Goal: Information Seeking & Learning: Learn about a topic

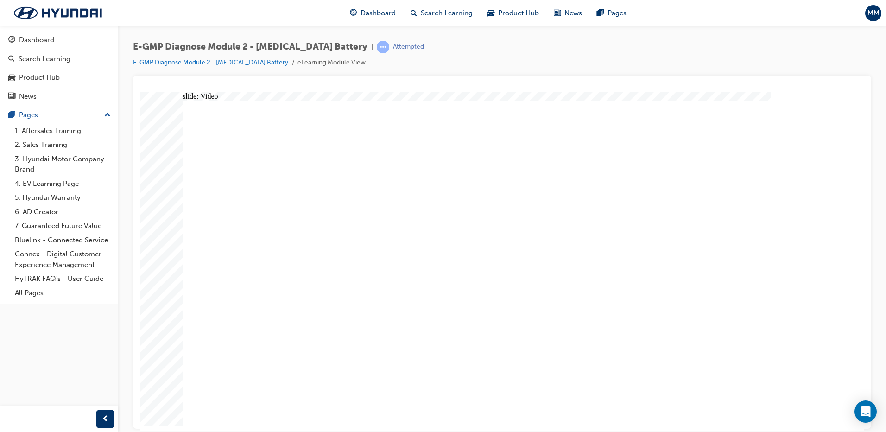
click at [38, 45] on div "Dashboard" at bounding box center [36, 40] width 35 height 11
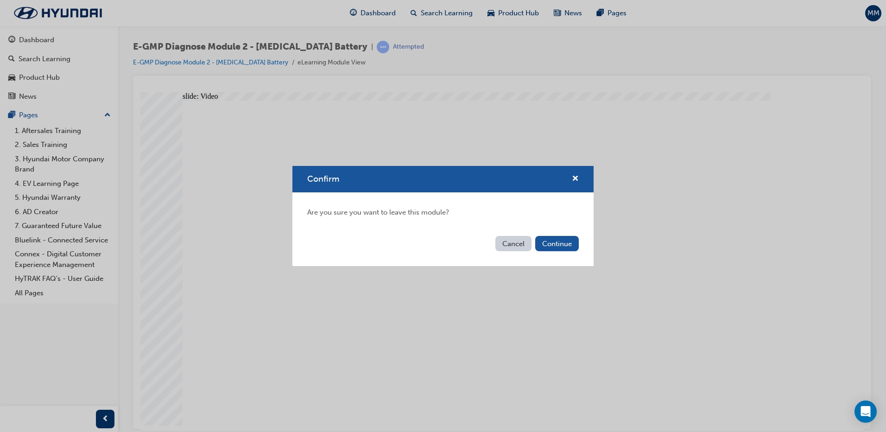
click at [561, 252] on div "Cancel Continue" at bounding box center [443, 249] width 301 height 34
click at [563, 247] on button "Continue" at bounding box center [557, 243] width 44 height 15
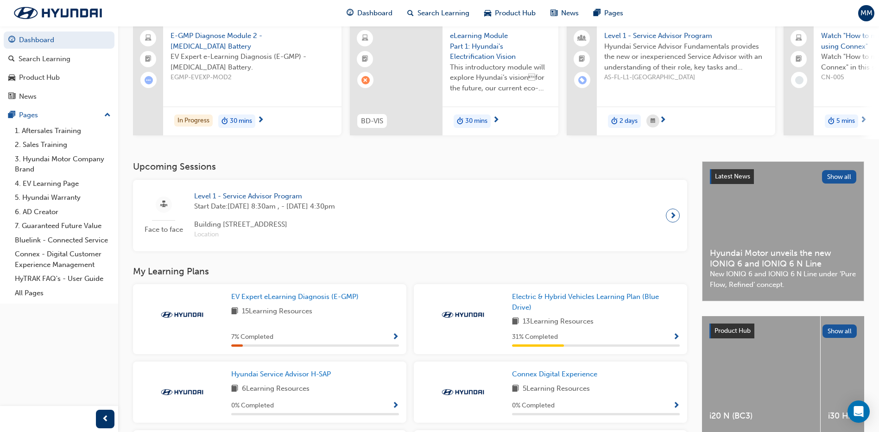
scroll to position [185, 0]
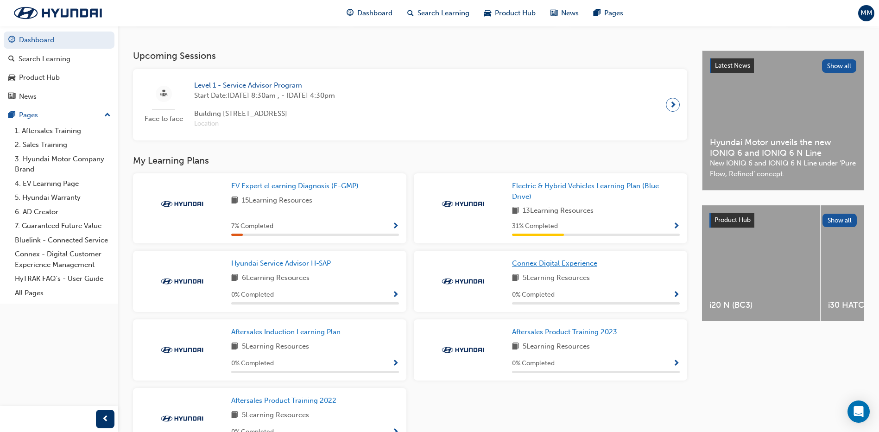
click at [549, 268] on span "Connex Digital Experience" at bounding box center [554, 263] width 85 height 8
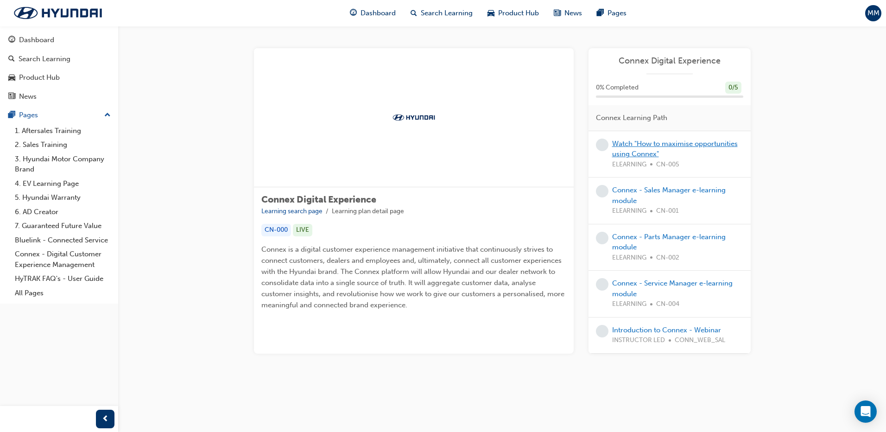
click at [659, 150] on link "Watch "How to maximise opportunities using Connex"" at bounding box center [675, 149] width 126 height 19
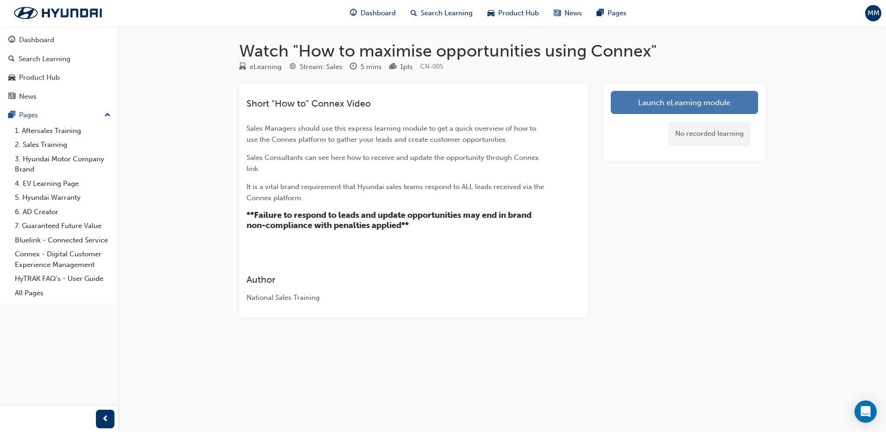
click at [664, 110] on link "Launch eLearning module" at bounding box center [684, 102] width 147 height 23
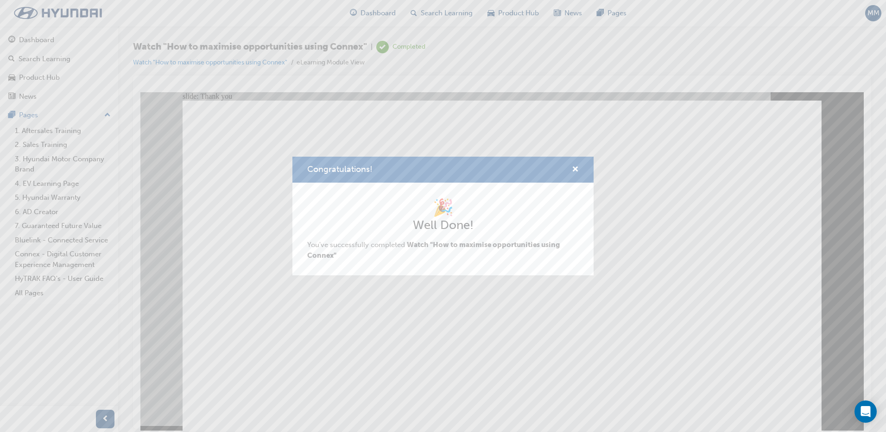
drag, startPoint x: 579, startPoint y: 162, endPoint x: 579, endPoint y: 168, distance: 6.0
click at [579, 162] on div "Congratulations!" at bounding box center [443, 170] width 301 height 26
click at [574, 167] on span "cross-icon" at bounding box center [575, 170] width 7 height 8
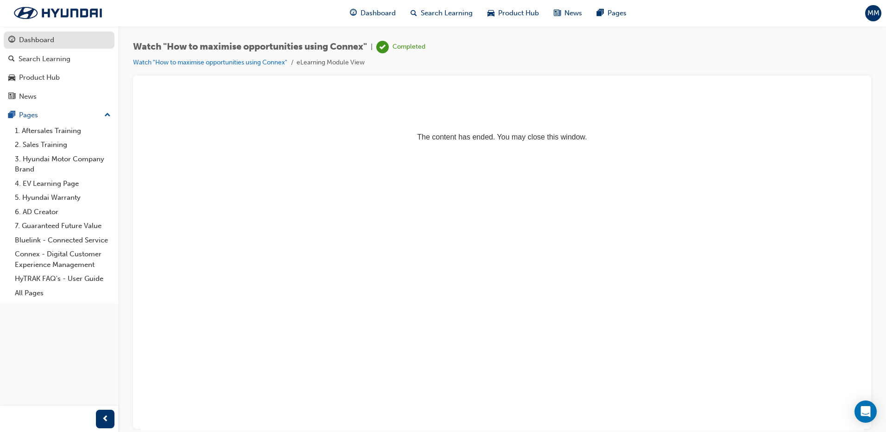
click at [51, 43] on div "Dashboard" at bounding box center [36, 40] width 35 height 11
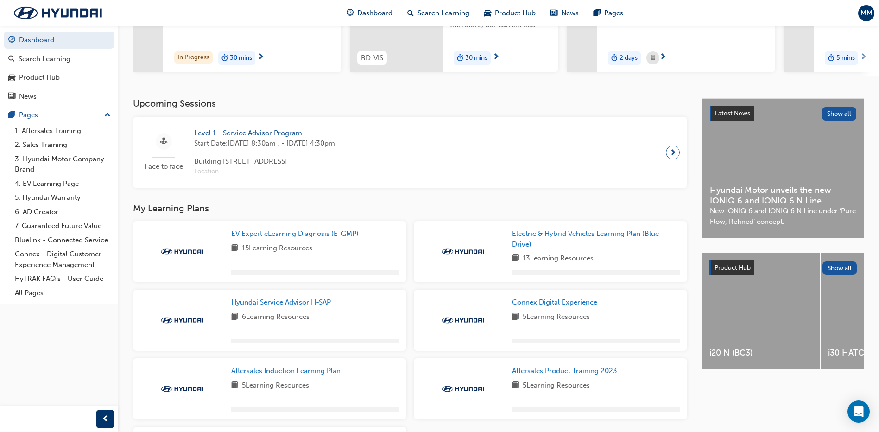
scroll to position [139, 0]
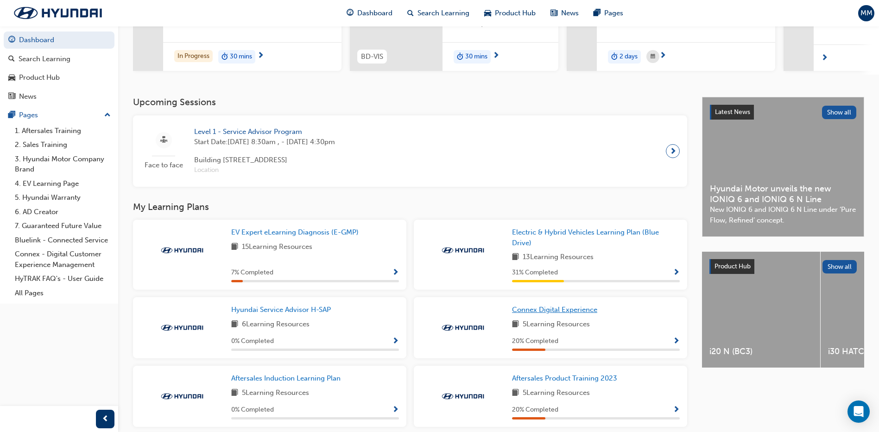
click at [549, 314] on span "Connex Digital Experience" at bounding box center [554, 310] width 85 height 8
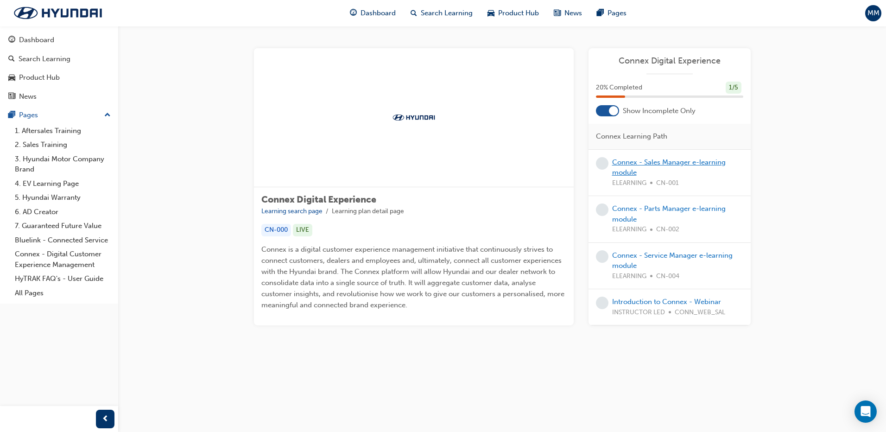
click at [676, 164] on link "Connex - Sales Manager e-learning module" at bounding box center [669, 167] width 114 height 19
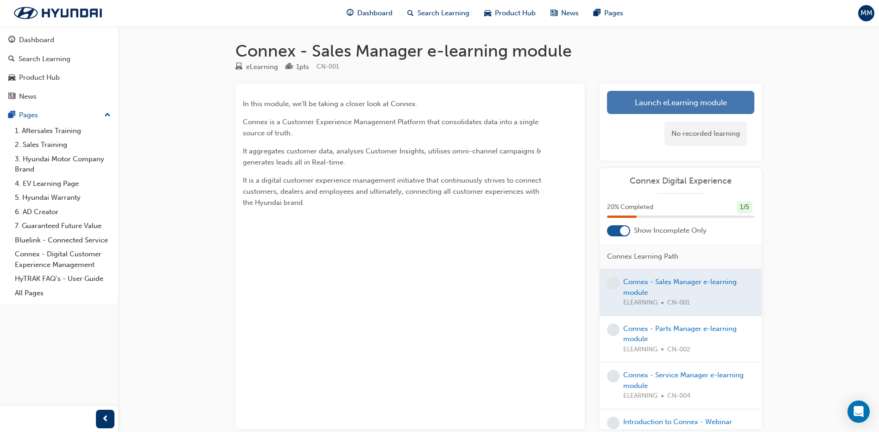
click at [670, 107] on link "Launch eLearning module" at bounding box center [680, 102] width 147 height 23
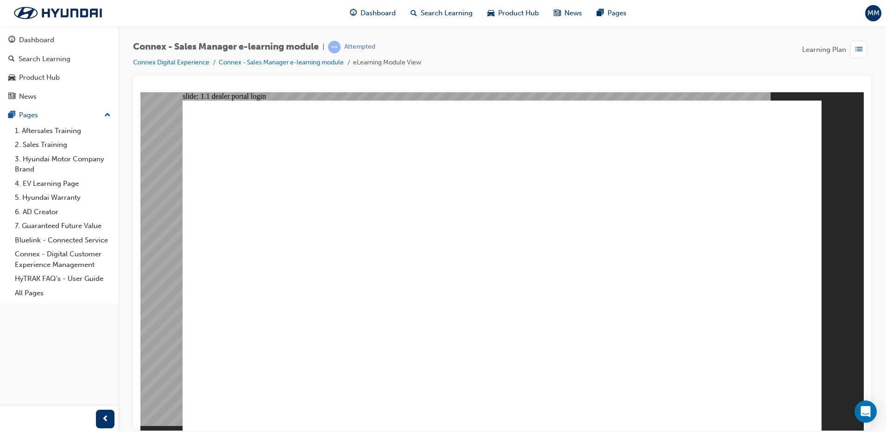
drag, startPoint x: 649, startPoint y: 147, endPoint x: 698, endPoint y: 155, distance: 50.4
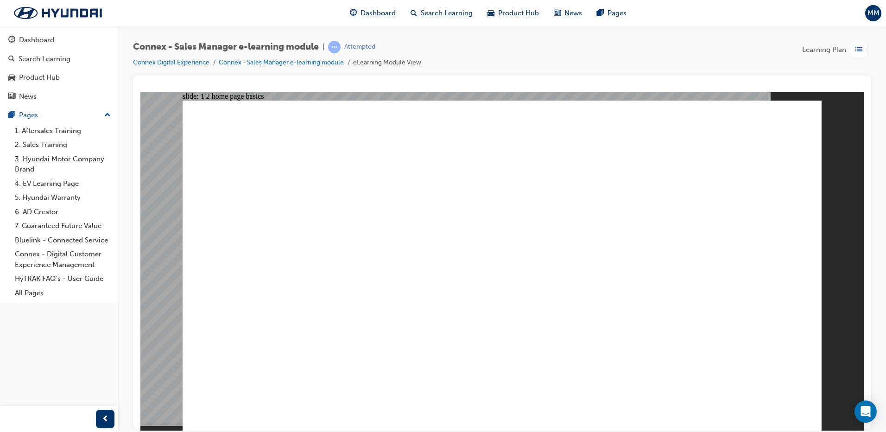
drag, startPoint x: 745, startPoint y: 156, endPoint x: 725, endPoint y: 216, distance: 63.2
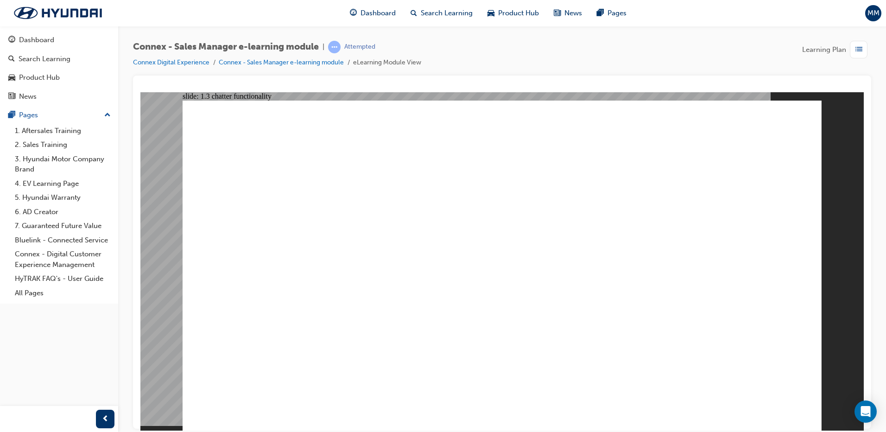
drag, startPoint x: 335, startPoint y: 230, endPoint x: 426, endPoint y: 314, distance: 123.4
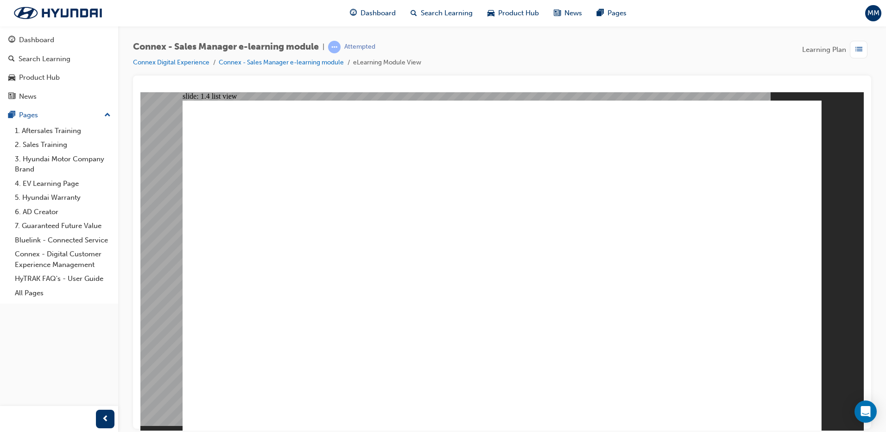
drag, startPoint x: 506, startPoint y: 367, endPoint x: 598, endPoint y: 336, distance: 96.9
drag, startPoint x: 598, startPoint y: 336, endPoint x: 637, endPoint y: 310, distance: 46.7
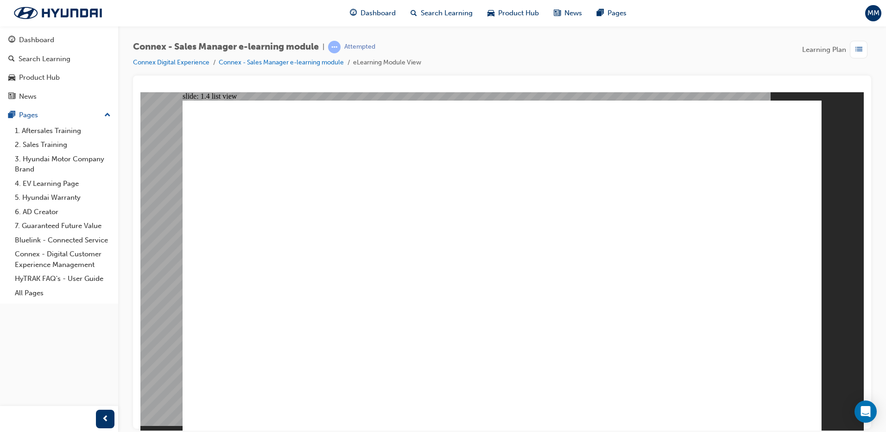
drag, startPoint x: 335, startPoint y: 283, endPoint x: 359, endPoint y: 310, distance: 35.8
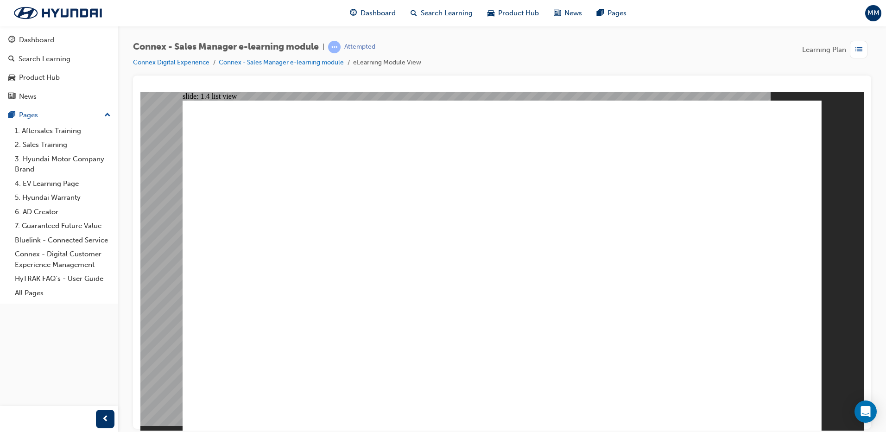
drag, startPoint x: 515, startPoint y: 222, endPoint x: 516, endPoint y: 248, distance: 26.4
drag, startPoint x: 482, startPoint y: 264, endPoint x: 463, endPoint y: 271, distance: 19.6
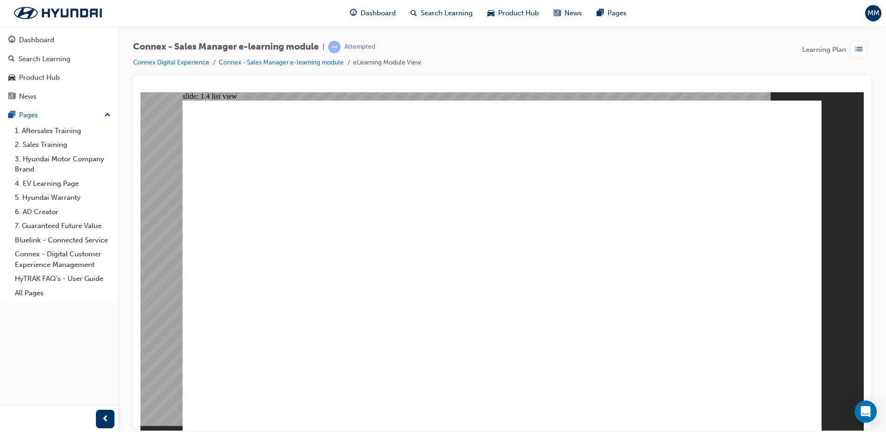
drag, startPoint x: 463, startPoint y: 271, endPoint x: 486, endPoint y: 291, distance: 30.6
drag, startPoint x: 561, startPoint y: 319, endPoint x: 597, endPoint y: 323, distance: 36.4
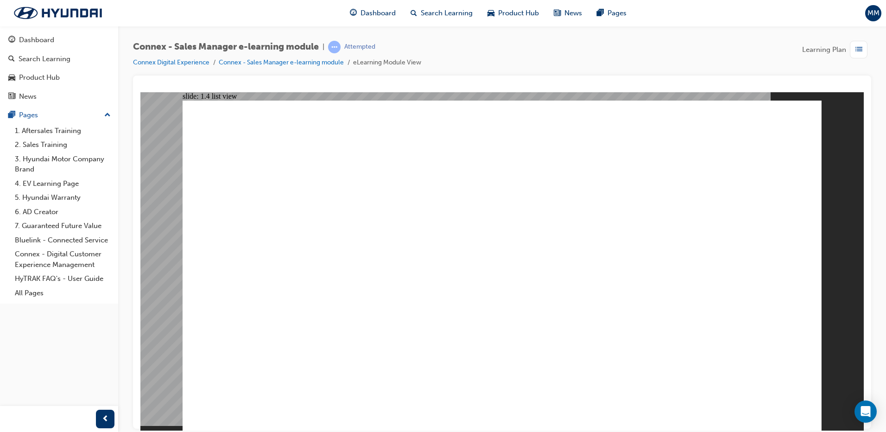
drag, startPoint x: 602, startPoint y: 323, endPoint x: 628, endPoint y: 326, distance: 26.6
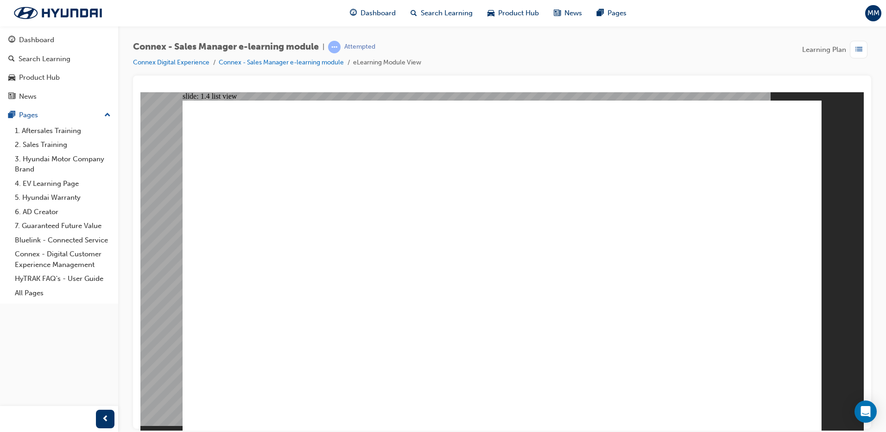
click at [140, 92] on image at bounding box center [140, 92] width 0 height 0
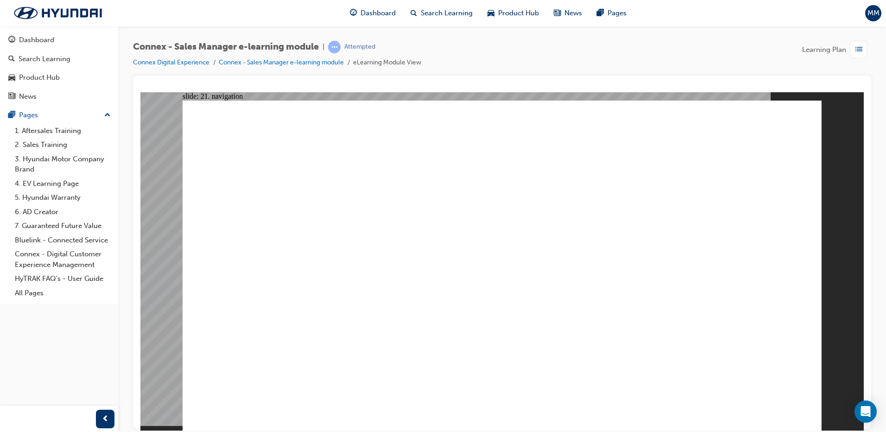
drag, startPoint x: 459, startPoint y: 166, endPoint x: 472, endPoint y: 191, distance: 27.8
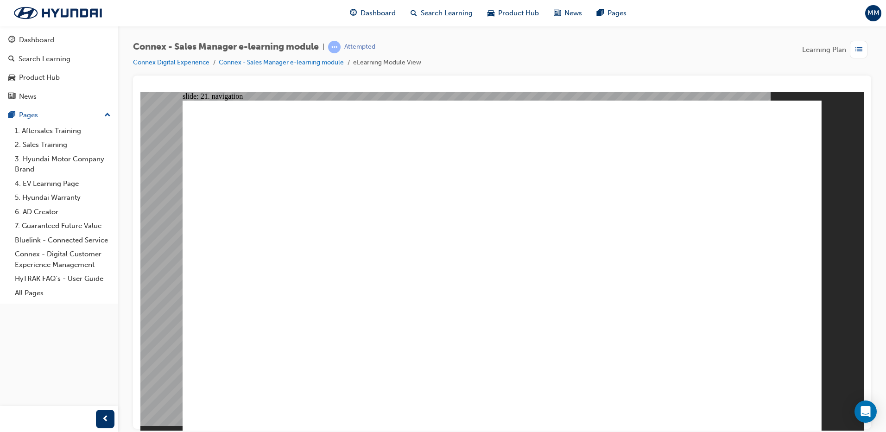
drag, startPoint x: 573, startPoint y: 241, endPoint x: 572, endPoint y: 264, distance: 22.7
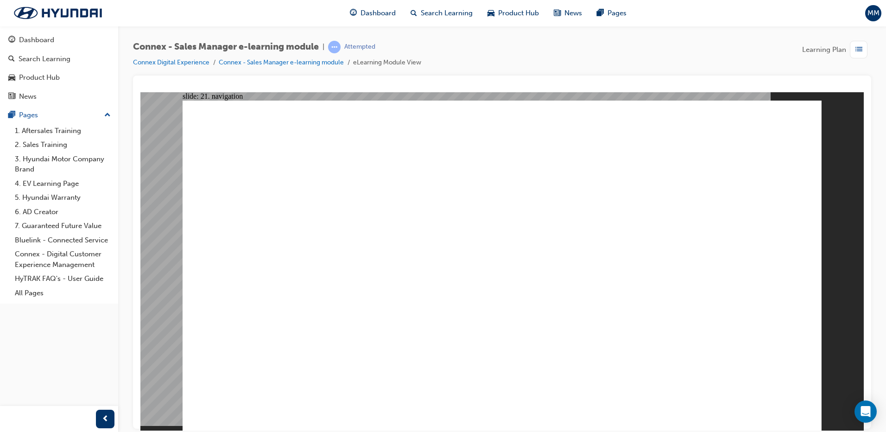
drag, startPoint x: 591, startPoint y: 291, endPoint x: 645, endPoint y: 316, distance: 60.0
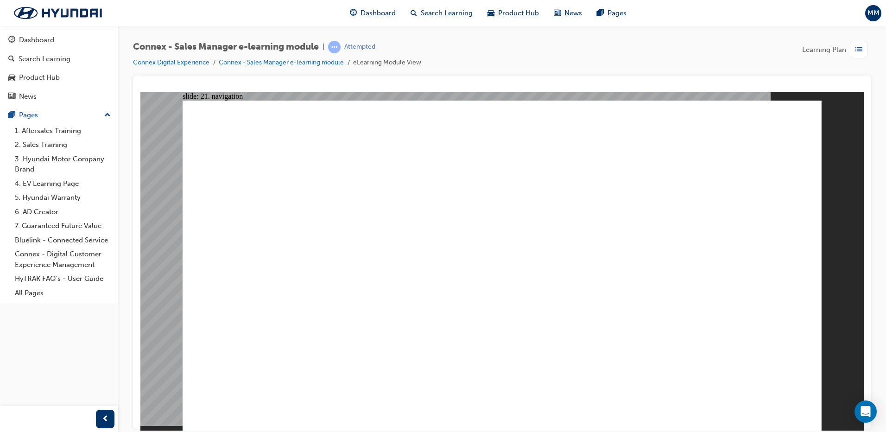
drag, startPoint x: 605, startPoint y: 291, endPoint x: 573, endPoint y: 255, distance: 47.6
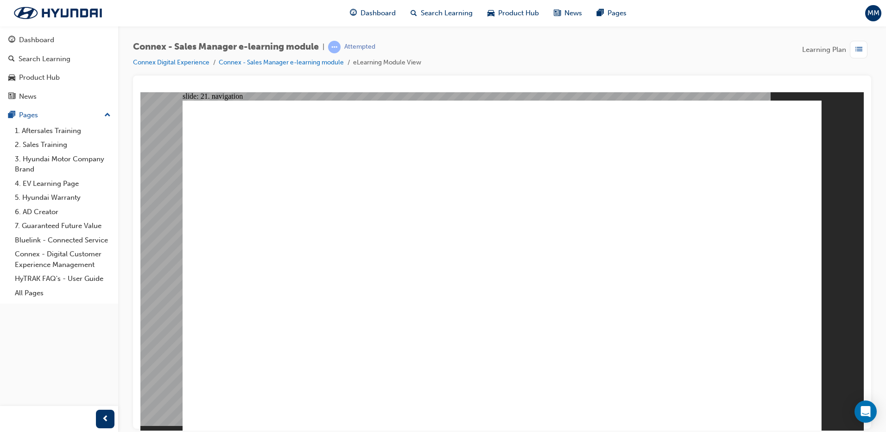
drag, startPoint x: 544, startPoint y: 261, endPoint x: 276, endPoint y: 287, distance: 269.1
click at [440, 268] on div "Group 1 1 Navigate to ‘Opportunity’ tab. Rectangle 6 Line 3 Rectangle 3 2 For s…" at bounding box center [502, 269] width 639 height 338
drag, startPoint x: 290, startPoint y: 314, endPoint x: 317, endPoint y: 319, distance: 27.9
click at [298, 317] on div "Group 1 1 Navigate to ‘Opportunity’ tab. Rectangle 6 Line 3 Rectangle 3 2 For s…" at bounding box center [502, 269] width 639 height 338
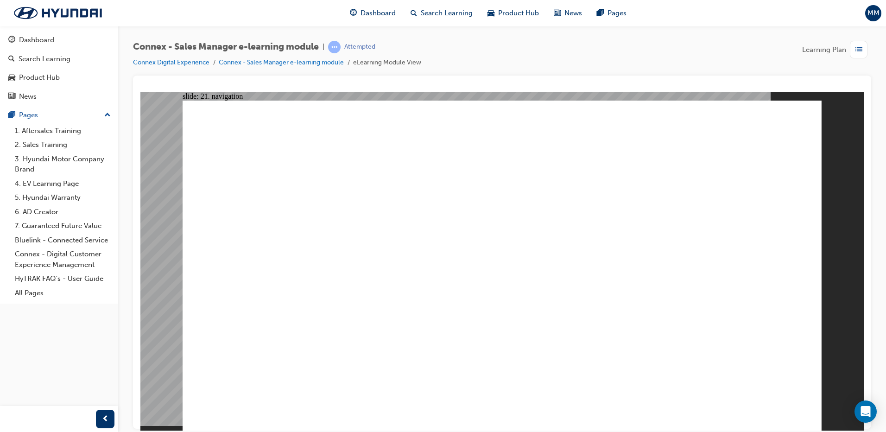
drag, startPoint x: 344, startPoint y: 219, endPoint x: 354, endPoint y: 209, distance: 14.4
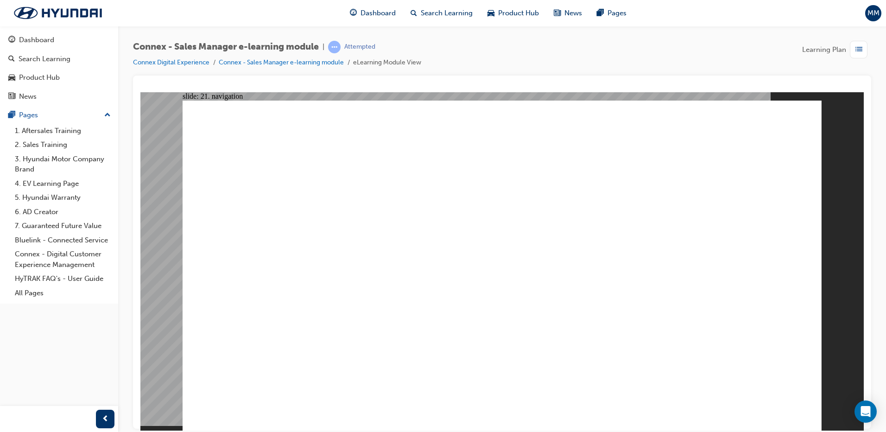
drag, startPoint x: 361, startPoint y: 193, endPoint x: 382, endPoint y: 166, distance: 34.0
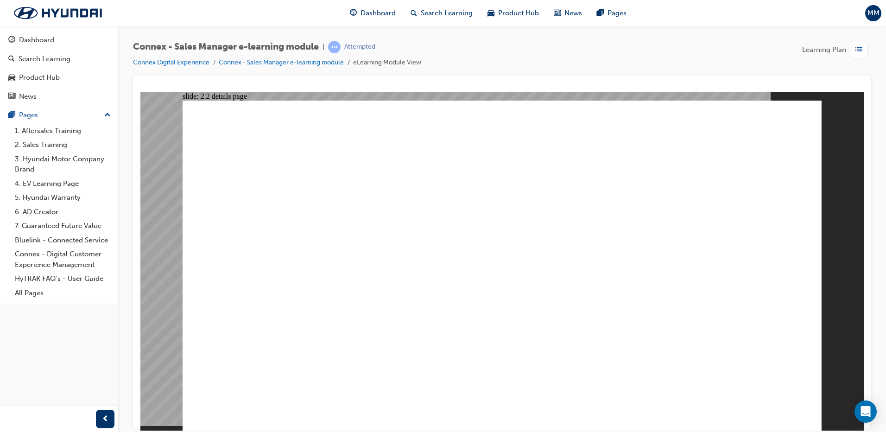
drag, startPoint x: 680, startPoint y: 214, endPoint x: 689, endPoint y: 214, distance: 9.3
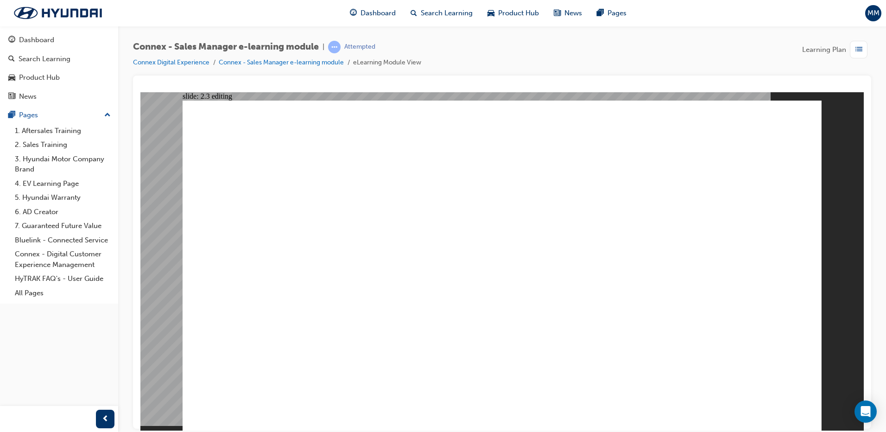
click at [140, 92] on image at bounding box center [140, 92] width 0 height 0
drag, startPoint x: 728, startPoint y: 153, endPoint x: 723, endPoint y: 133, distance: 20.5
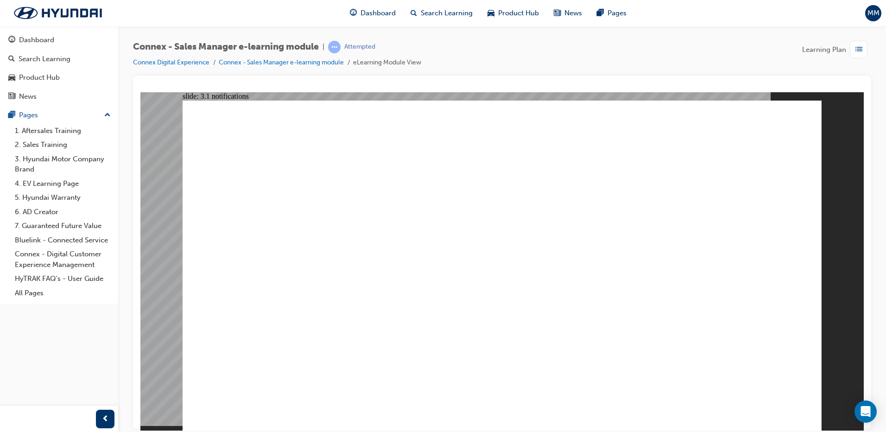
drag, startPoint x: 647, startPoint y: 344, endPoint x: 582, endPoint y: 316, distance: 70.9
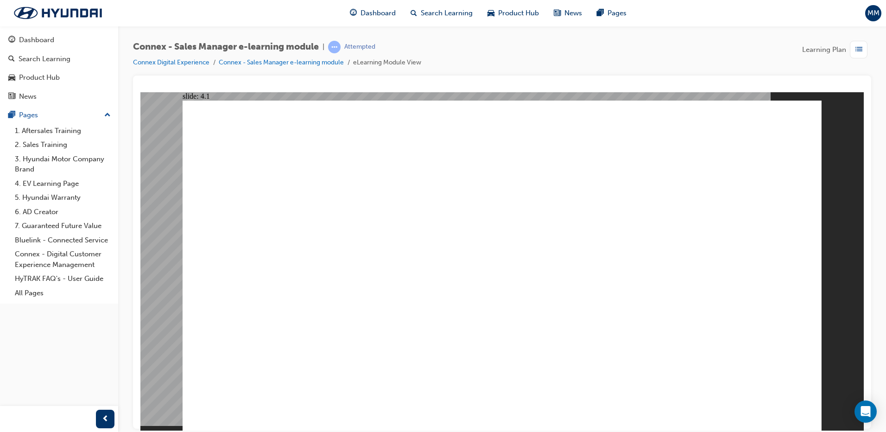
drag, startPoint x: 377, startPoint y: 236, endPoint x: 389, endPoint y: 242, distance: 12.9
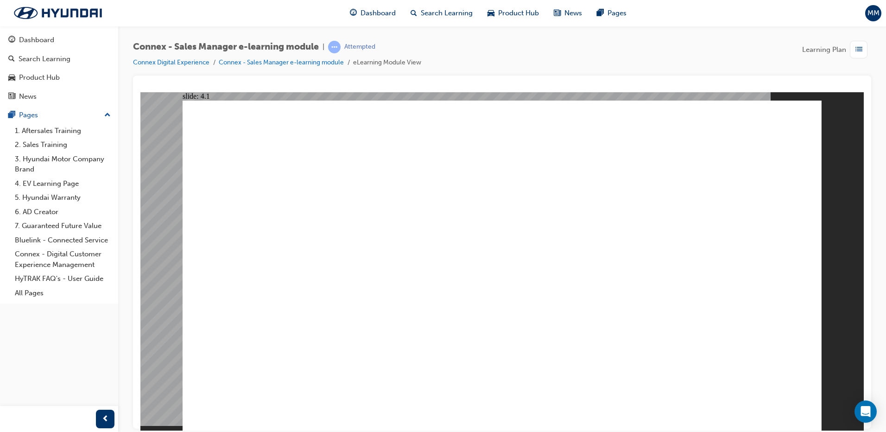
drag, startPoint x: 594, startPoint y: 281, endPoint x: 764, endPoint y: 237, distance: 174.7
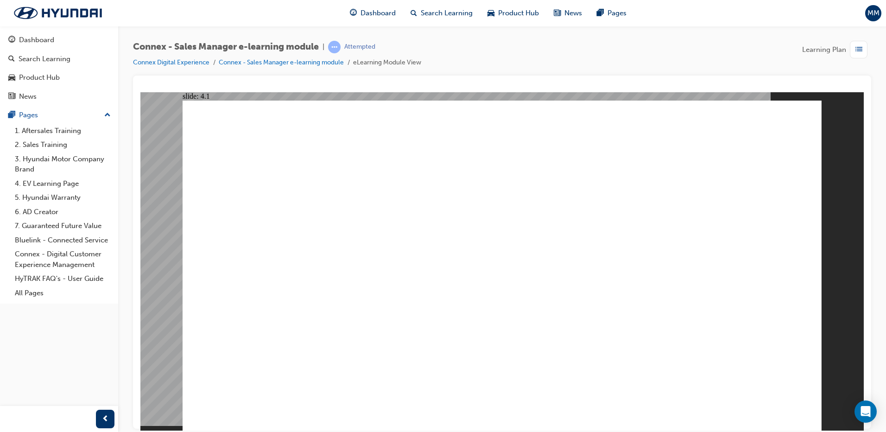
drag, startPoint x: 629, startPoint y: 286, endPoint x: 610, endPoint y: 306, distance: 28.2
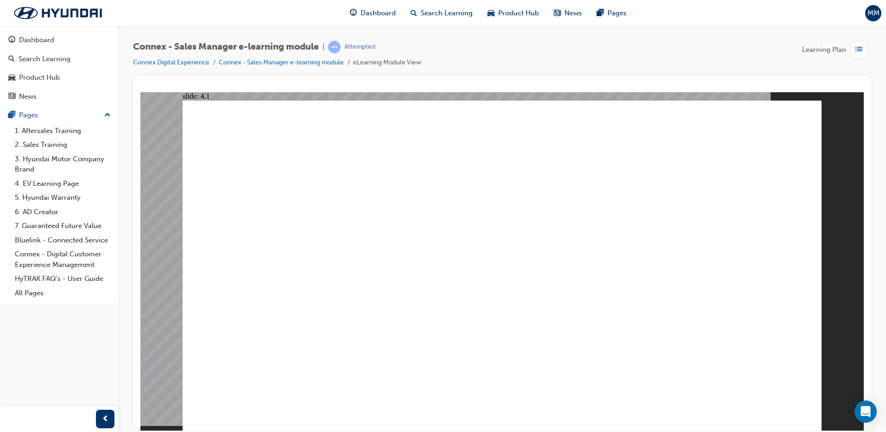
drag, startPoint x: 599, startPoint y: 324, endPoint x: 618, endPoint y: 328, distance: 18.7
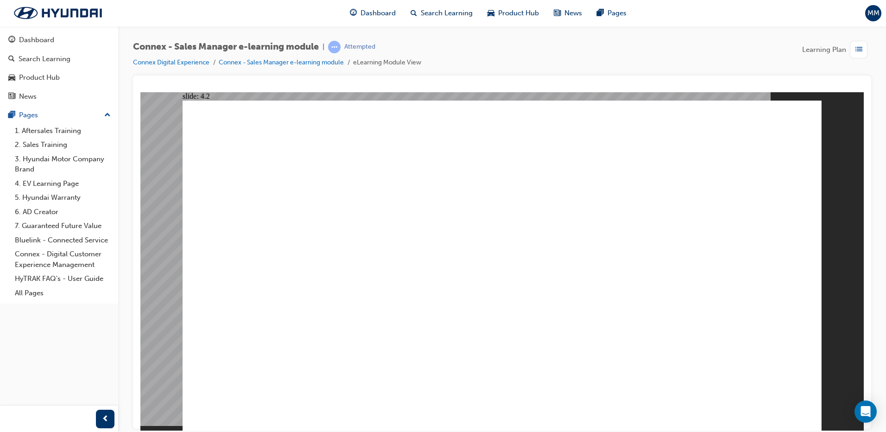
drag, startPoint x: 551, startPoint y: 248, endPoint x: 555, endPoint y: 265, distance: 17.8
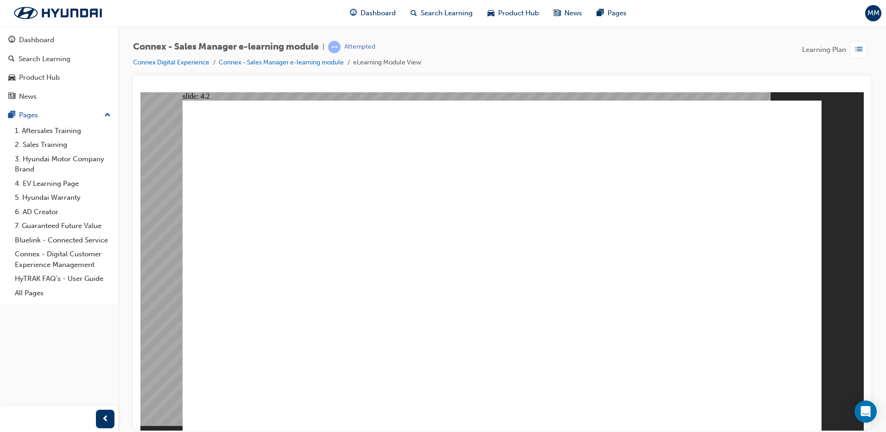
drag, startPoint x: 604, startPoint y: 266, endPoint x: 606, endPoint y: 281, distance: 15.4
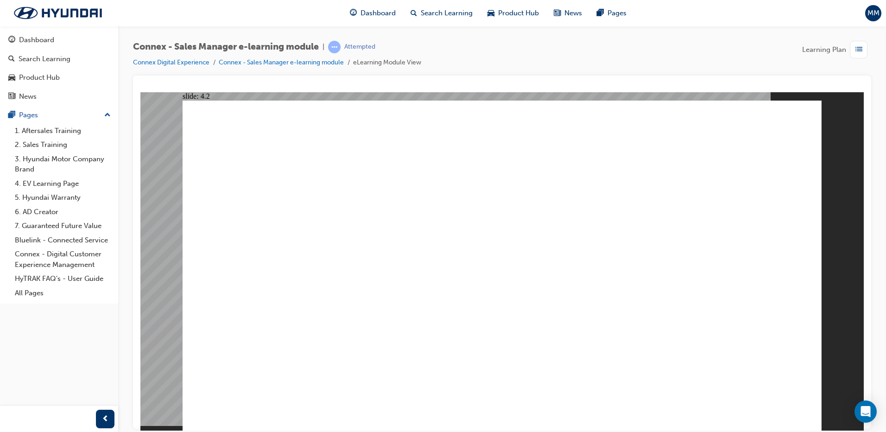
drag, startPoint x: 411, startPoint y: 230, endPoint x: 423, endPoint y: 275, distance: 46.1
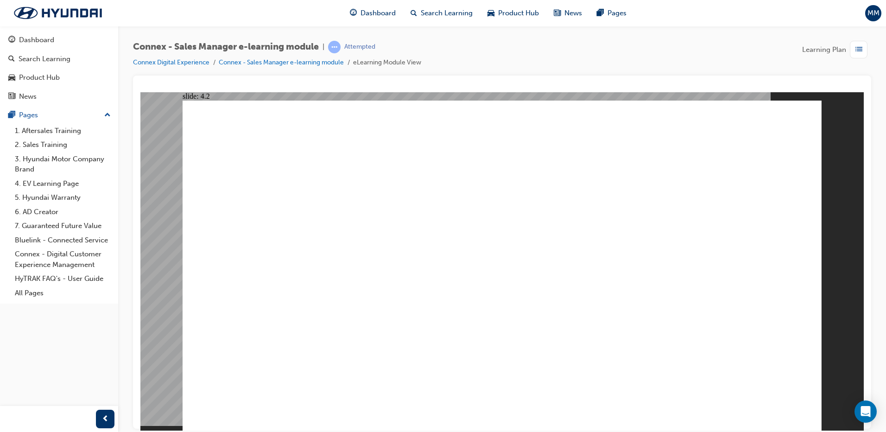
drag, startPoint x: 423, startPoint y: 275, endPoint x: 436, endPoint y: 286, distance: 16.4
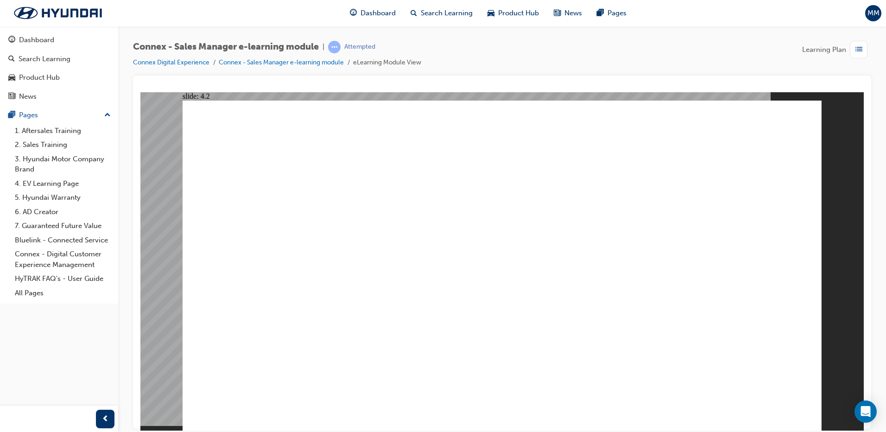
drag, startPoint x: 527, startPoint y: 272, endPoint x: 501, endPoint y: 280, distance: 27.1
drag, startPoint x: 453, startPoint y: 292, endPoint x: 423, endPoint y: 318, distance: 40.1
drag, startPoint x: 423, startPoint y: 318, endPoint x: 545, endPoint y: 416, distance: 157.0
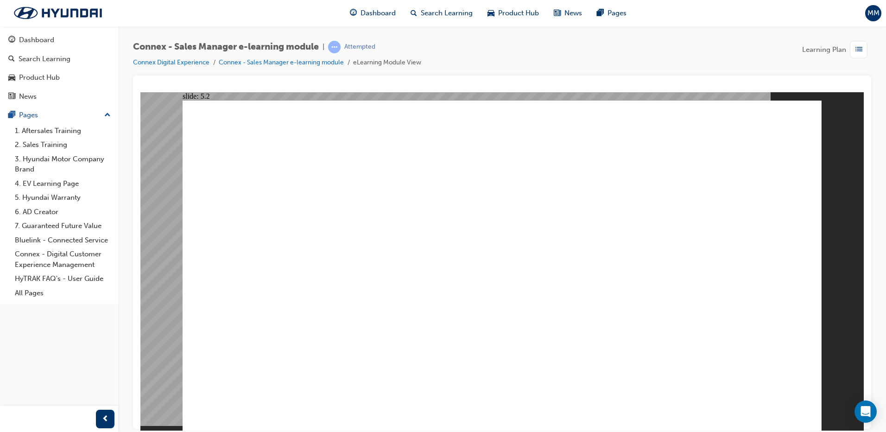
drag, startPoint x: 770, startPoint y: 233, endPoint x: 731, endPoint y: 255, distance: 45.3
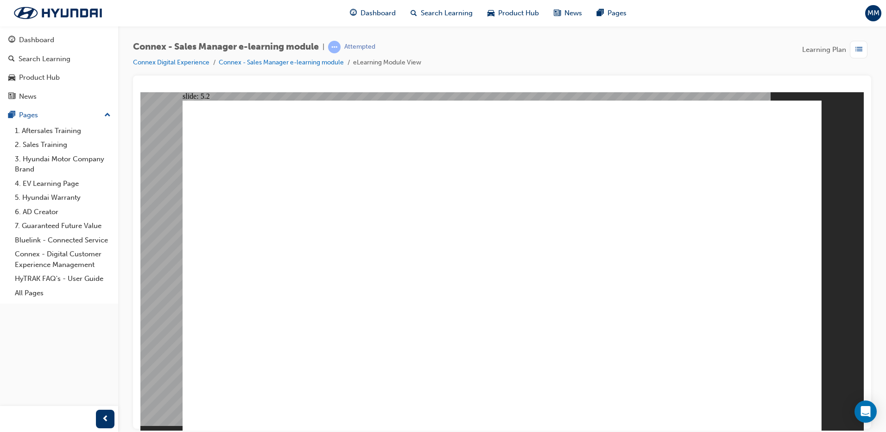
drag, startPoint x: 609, startPoint y: 223, endPoint x: 614, endPoint y: 159, distance: 63.8
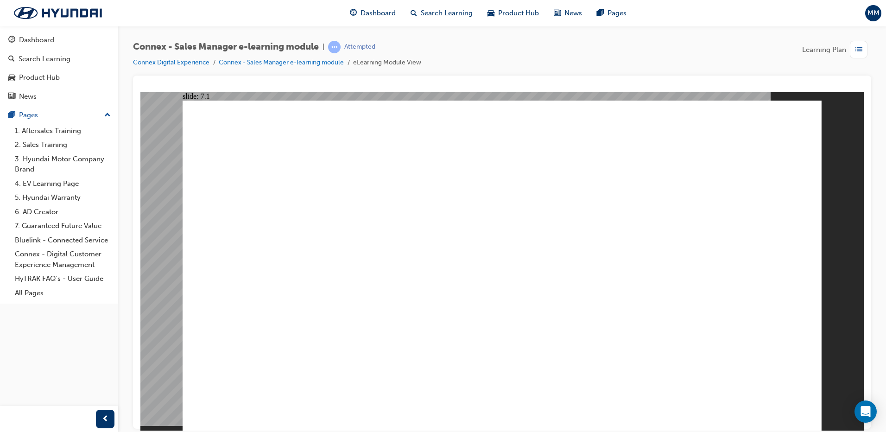
drag, startPoint x: 644, startPoint y: 382, endPoint x: 650, endPoint y: 310, distance: 72.6
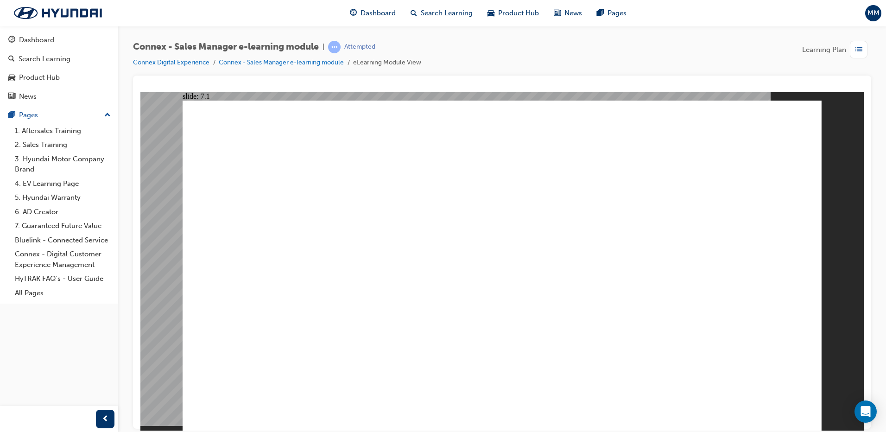
drag, startPoint x: 806, startPoint y: 129, endPoint x: 775, endPoint y: 215, distance: 91.2
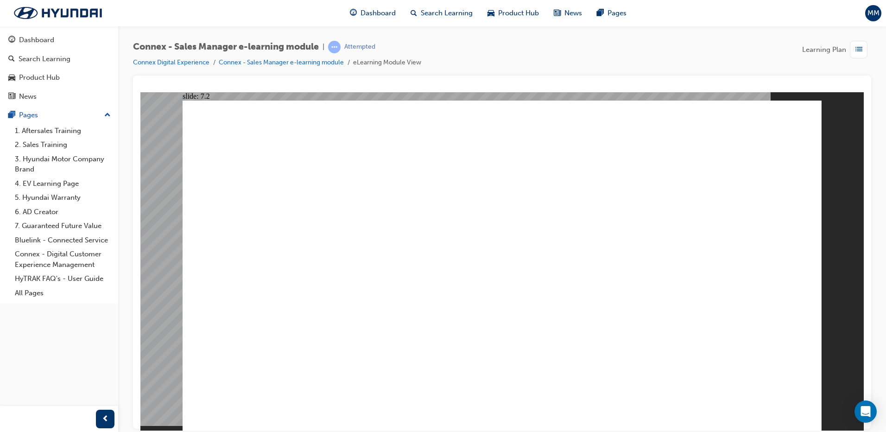
drag, startPoint x: 611, startPoint y: 400, endPoint x: 610, endPoint y: 410, distance: 10.8
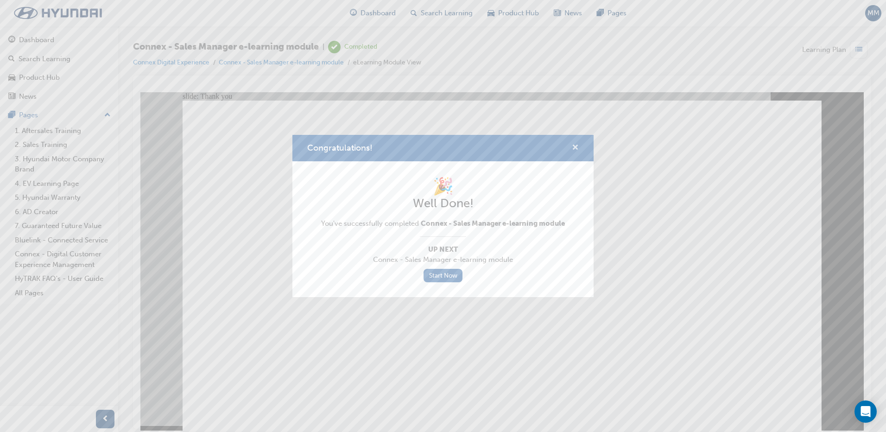
click at [578, 145] on span "cross-icon" at bounding box center [575, 148] width 7 height 8
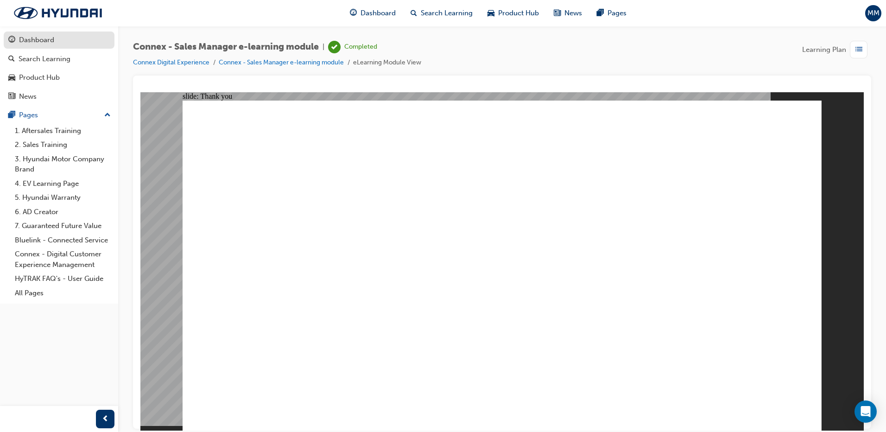
click at [65, 39] on div "Dashboard" at bounding box center [59, 40] width 102 height 12
